Goal: Task Accomplishment & Management: Manage account settings

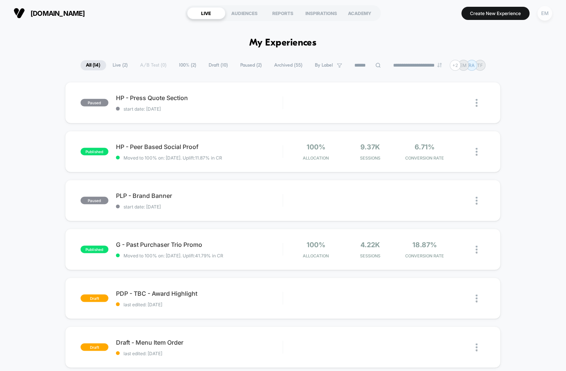
click at [546, 15] on div "EM" at bounding box center [545, 13] width 15 height 15
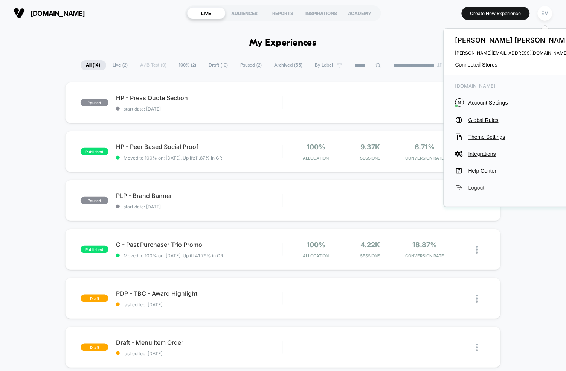
click at [473, 186] on span "Logout" at bounding box center [521, 188] width 106 height 6
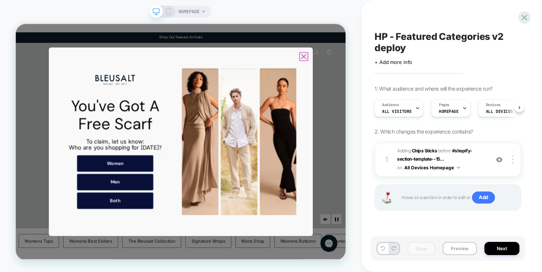
click at [399, 69] on icon "Close popup" at bounding box center [400, 67] width 12 height 12
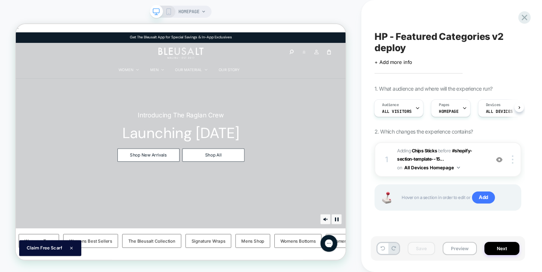
click at [121, 10] on div "HOMEPAGE" at bounding box center [181, 136] width 362 height 257
click at [523, 18] on icon at bounding box center [525, 17] width 10 height 10
